Goal: Information Seeking & Learning: Learn about a topic

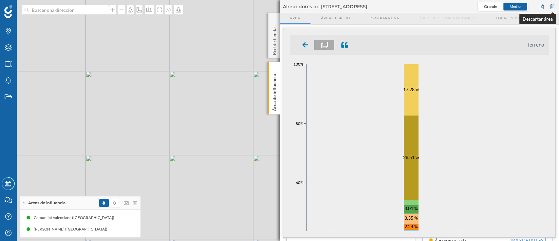
click at [551, 6] on div at bounding box center [552, 7] width 7 height 10
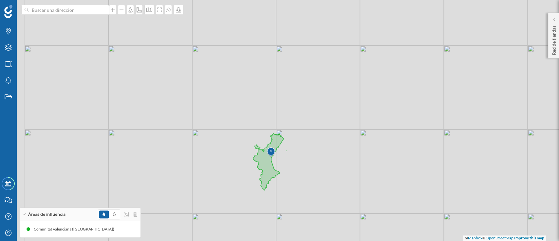
drag, startPoint x: 216, startPoint y: 90, endPoint x: 250, endPoint y: 100, distance: 35.1
click at [250, 100] on div "© Mapbox © OpenStreetMap Improve this map" at bounding box center [279, 120] width 559 height 241
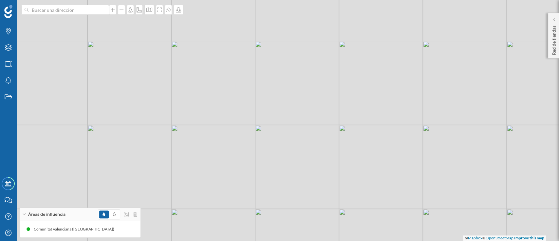
drag, startPoint x: 145, startPoint y: 81, endPoint x: 173, endPoint y: 95, distance: 30.9
click at [173, 95] on div "© Mapbox © OpenStreetMap Improve this map" at bounding box center [279, 120] width 559 height 241
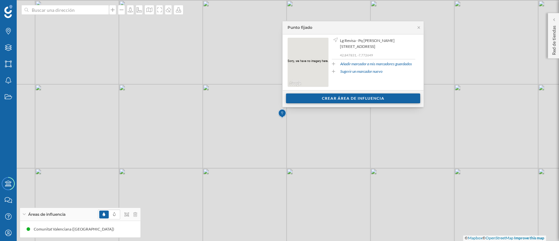
click at [361, 100] on div "Crear área de influencia" at bounding box center [353, 98] width 134 height 10
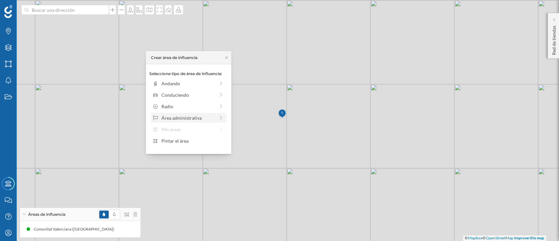
click at [217, 117] on div "Área administrativa" at bounding box center [188, 117] width 71 height 7
click at [217, 82] on div "[GEOGRAPHIC_DATA]" at bounding box center [194, 83] width 65 height 7
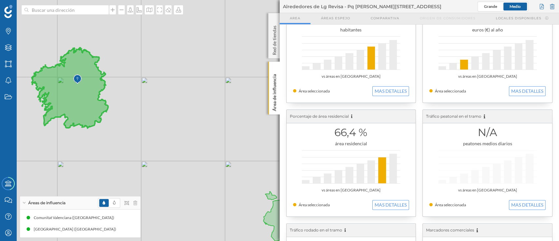
scroll to position [38, 0]
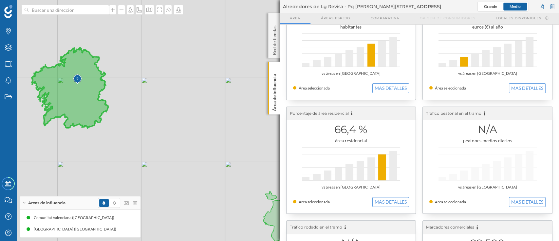
click at [393, 208] on div "66,4 % área residencial vs áreas en [GEOGRAPHIC_DATA] Área seleccionada MAS DET…" at bounding box center [351, 160] width 129 height 106
click at [387, 200] on button "MAS DETALLES" at bounding box center [391, 202] width 37 height 10
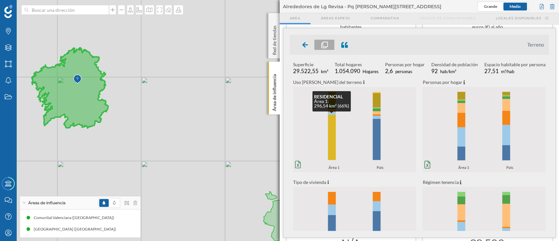
click at [335, 147] on rect at bounding box center [332, 138] width 8 height 46
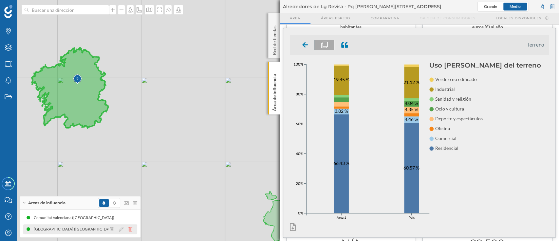
click at [131, 229] on icon at bounding box center [130, 229] width 4 height 5
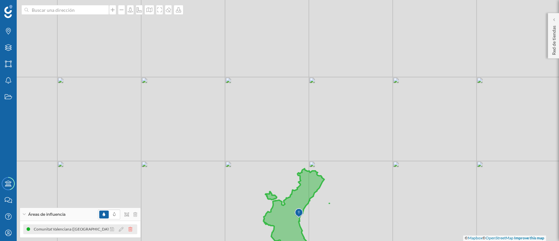
click at [131, 228] on icon at bounding box center [130, 229] width 4 height 5
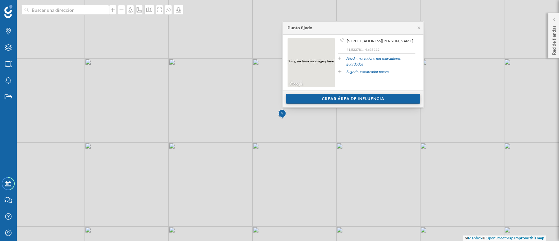
click at [331, 94] on div "Crear área de influencia" at bounding box center [353, 99] width 134 height 10
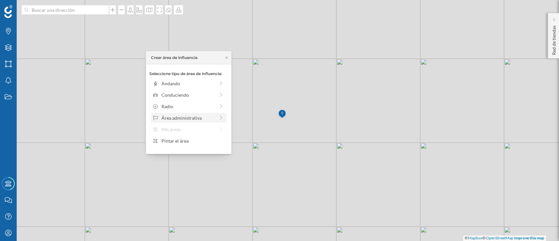
click at [218, 117] on div "Área administrativa" at bounding box center [188, 117] width 71 height 7
click at [198, 80] on div "[GEOGRAPHIC_DATA]" at bounding box center [194, 83] width 65 height 7
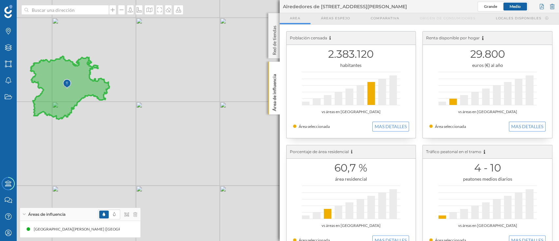
scroll to position [16, 0]
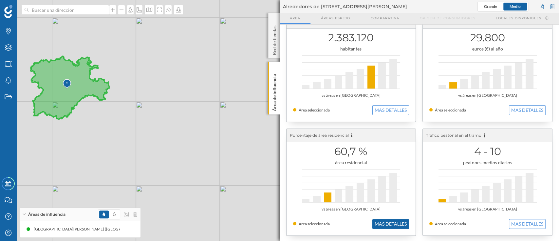
click at [399, 228] on button "MAS DETALLES" at bounding box center [391, 224] width 37 height 10
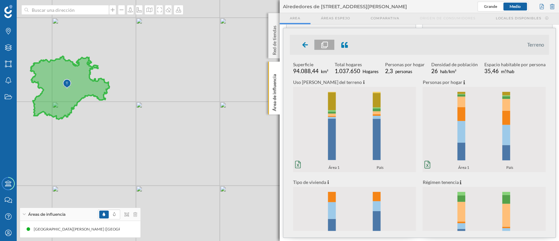
click at [341, 130] on icon "0% 20% 40% 60% 80% 100% Área 1 País 0% 20% 40% 60% 80% 100% Área 1 País" at bounding box center [354, 129] width 123 height 82
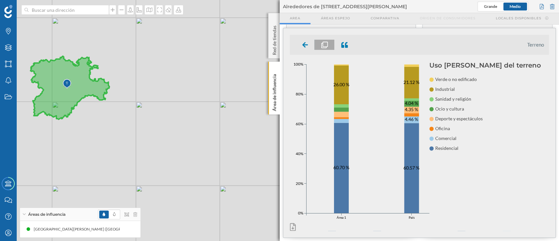
click at [181, 129] on div "© Mapbox © OpenStreetMap Improve this map" at bounding box center [279, 120] width 559 height 241
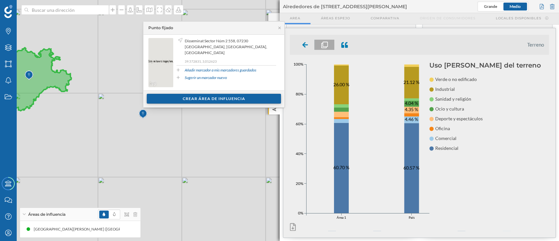
click at [192, 101] on div "Crear área de influencia" at bounding box center [214, 99] width 134 height 10
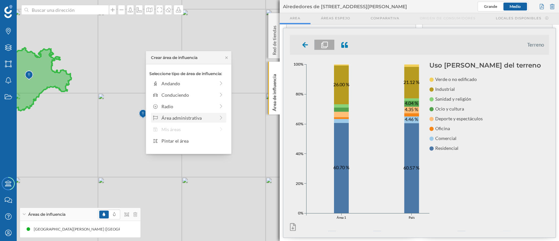
click at [205, 115] on div "Área administrativa" at bounding box center [188, 117] width 53 height 7
click at [207, 83] on div "[GEOGRAPHIC_DATA]" at bounding box center [194, 83] width 65 height 7
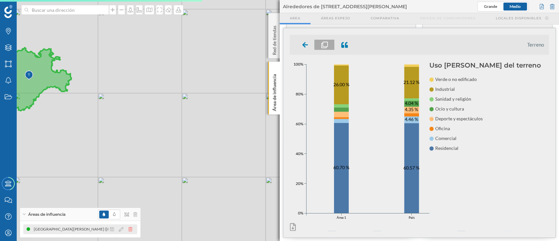
click at [129, 228] on icon at bounding box center [130, 229] width 4 height 5
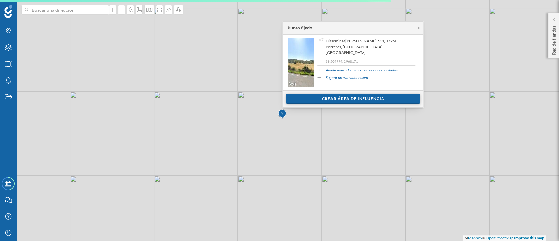
click at [335, 101] on div "Crear área de influencia" at bounding box center [353, 99] width 134 height 10
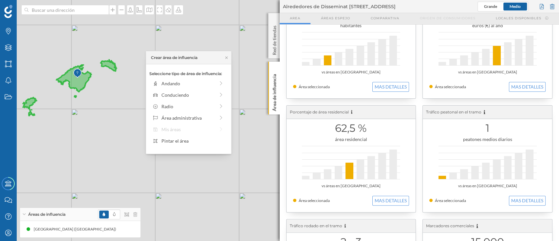
scroll to position [40, 0]
click at [394, 197] on button "MAS DETALLES" at bounding box center [391, 200] width 37 height 10
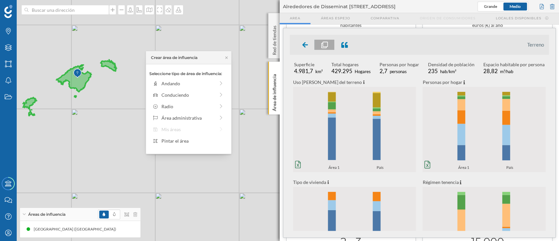
click at [345, 141] on icon "0% 20% 40% 60% 80% 100% Área 1 País 0% 20% 40% 60% 80% 100% Área 1 País" at bounding box center [354, 129] width 123 height 82
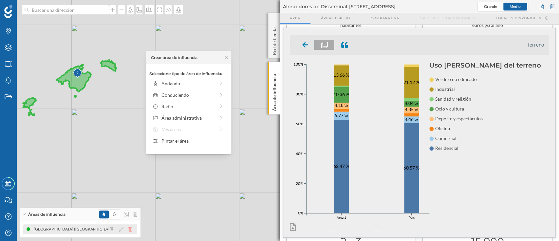
click at [130, 229] on icon at bounding box center [130, 229] width 4 height 5
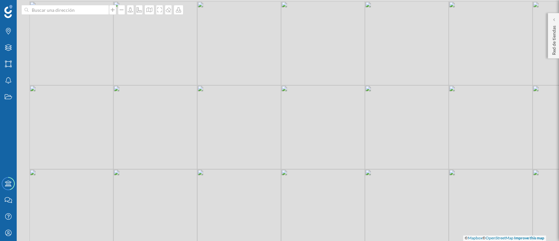
drag, startPoint x: 108, startPoint y: 172, endPoint x: 160, endPoint y: 177, distance: 52.3
click at [160, 177] on div "© Mapbox © OpenStreetMap Improve this map" at bounding box center [279, 120] width 559 height 241
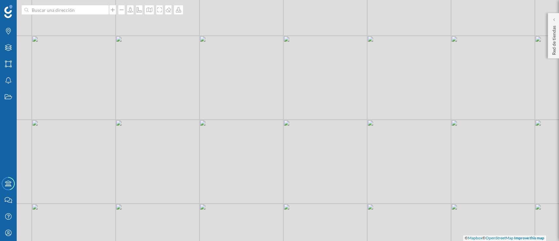
drag, startPoint x: 175, startPoint y: 201, endPoint x: 214, endPoint y: 168, distance: 50.5
click at [214, 168] on div "© Mapbox © OpenStreetMap Improve this map" at bounding box center [279, 120] width 559 height 241
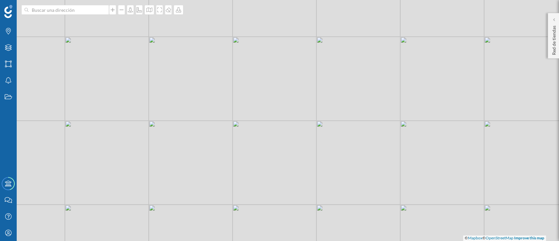
drag, startPoint x: 295, startPoint y: 198, endPoint x: 259, endPoint y: 156, distance: 55.0
click at [259, 156] on div "© Mapbox © OpenStreetMap Improve this map" at bounding box center [279, 120] width 559 height 241
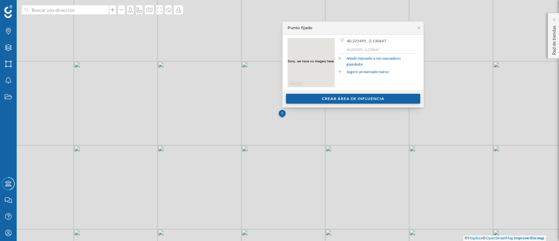
click at [327, 102] on div "Crear área de influencia" at bounding box center [353, 99] width 134 height 10
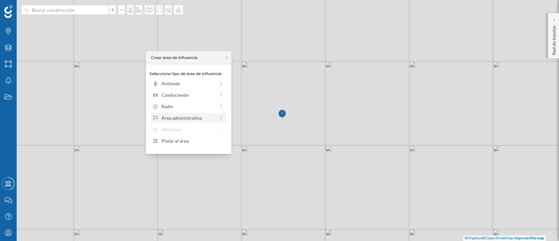
click at [212, 117] on div "Área administrativa" at bounding box center [188, 117] width 53 height 7
click at [197, 83] on div "[GEOGRAPHIC_DATA]" at bounding box center [194, 83] width 65 height 7
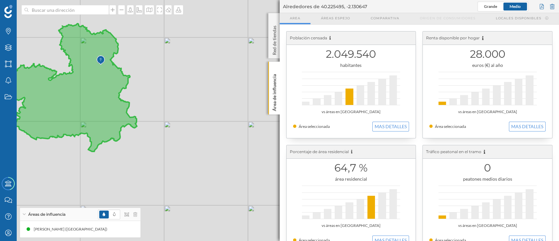
scroll to position [46, 0]
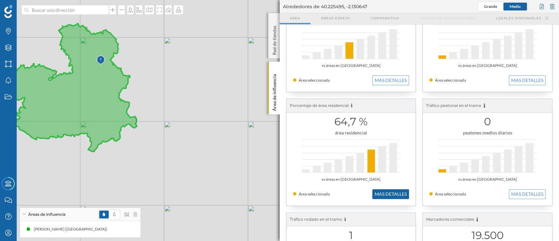
click at [392, 193] on button "MAS DETALLES" at bounding box center [391, 194] width 37 height 10
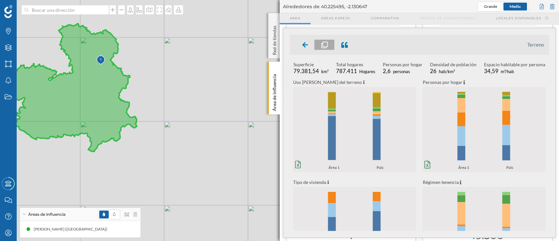
click at [347, 112] on icon "0% 20% 40% 60% 80% 100% Área 1 País 0% 20% 40% 60% 80% 100% Área 1 País" at bounding box center [354, 129] width 123 height 82
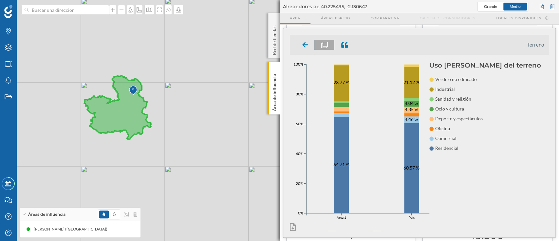
drag, startPoint x: 156, startPoint y: 114, endPoint x: 186, endPoint y: 124, distance: 32.2
click at [186, 124] on div "© Mapbox © OpenStreetMap Improve this map" at bounding box center [279, 120] width 559 height 241
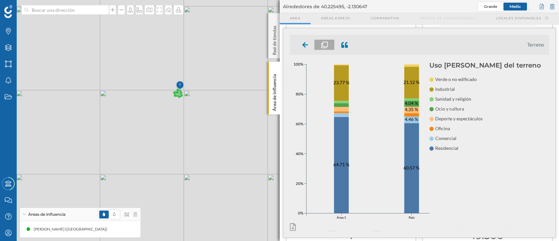
drag, startPoint x: 153, startPoint y: 111, endPoint x: 172, endPoint y: 111, distance: 19.7
click at [172, 111] on div "© Mapbox © OpenStreetMap Improve this map" at bounding box center [279, 120] width 559 height 241
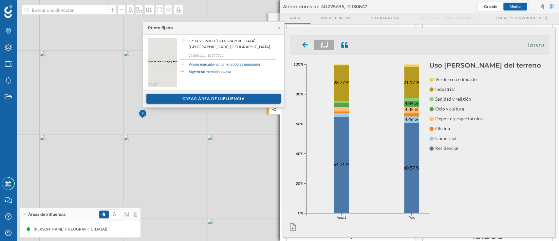
click at [199, 99] on div "Crear área de influencia" at bounding box center [213, 99] width 134 height 10
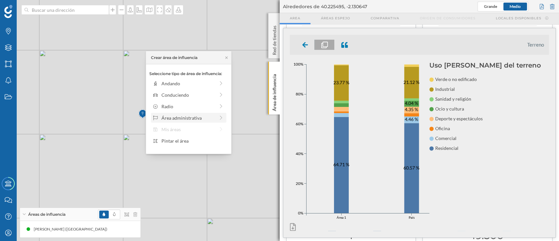
click at [218, 115] on div "Área administrativa" at bounding box center [188, 117] width 71 height 7
click at [194, 84] on div "[GEOGRAPHIC_DATA]" at bounding box center [194, 83] width 65 height 7
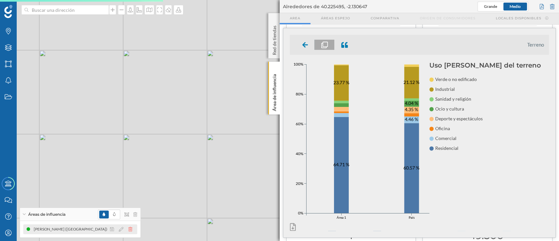
click at [131, 229] on icon at bounding box center [130, 229] width 4 height 5
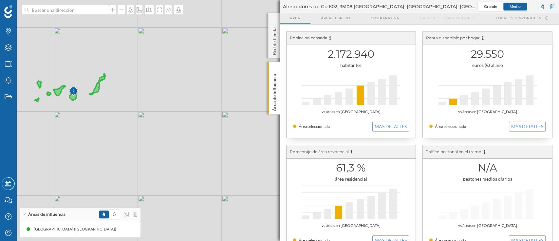
scroll to position [13, 0]
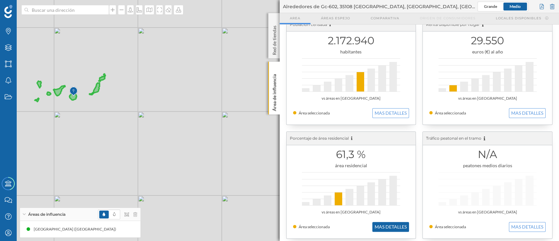
click at [385, 227] on button "MAS DETALLES" at bounding box center [391, 227] width 37 height 10
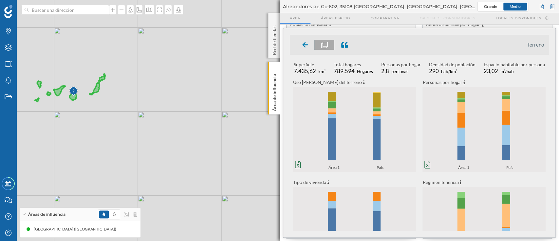
click at [347, 124] on icon "0% 20% 40% 60% 80% 100% Área 1 País 0% 20% 40% 60% 80% 100% Área 1 País" at bounding box center [354, 129] width 123 height 82
